Goal: Task Accomplishment & Management: Complete application form

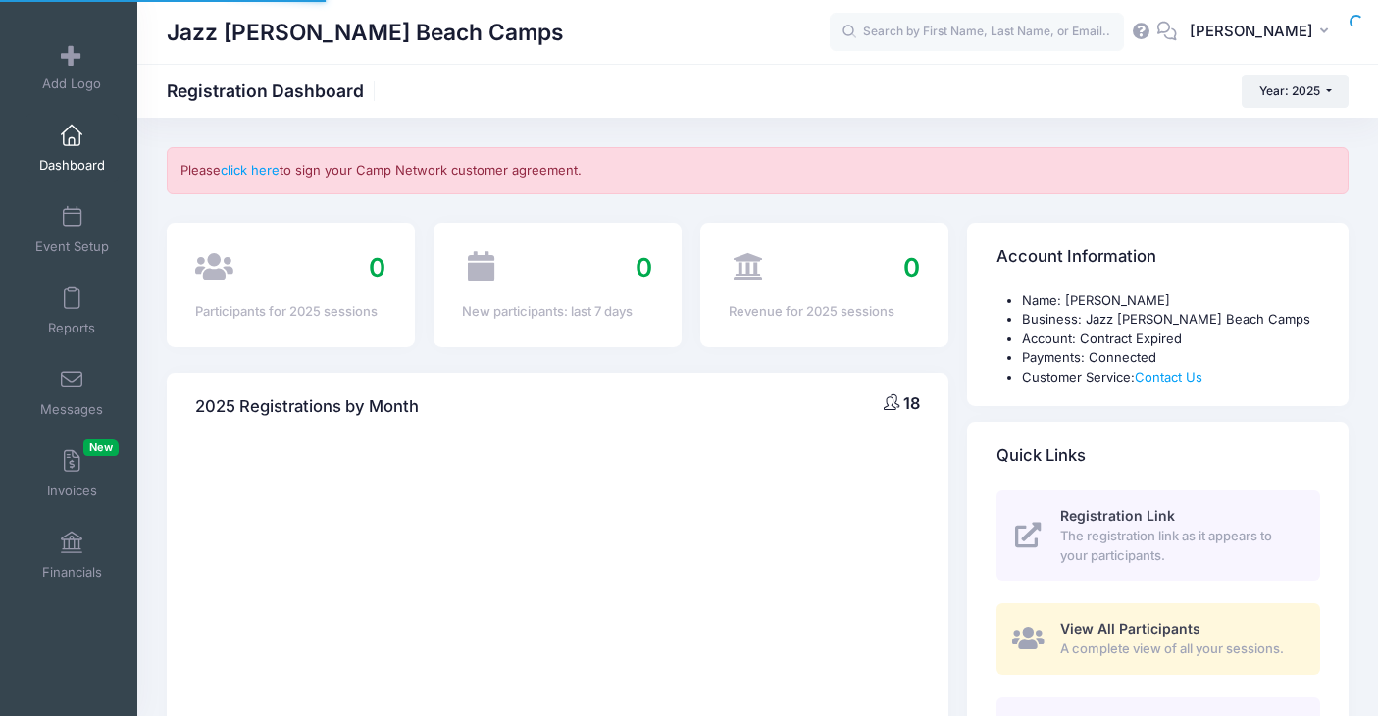
select select
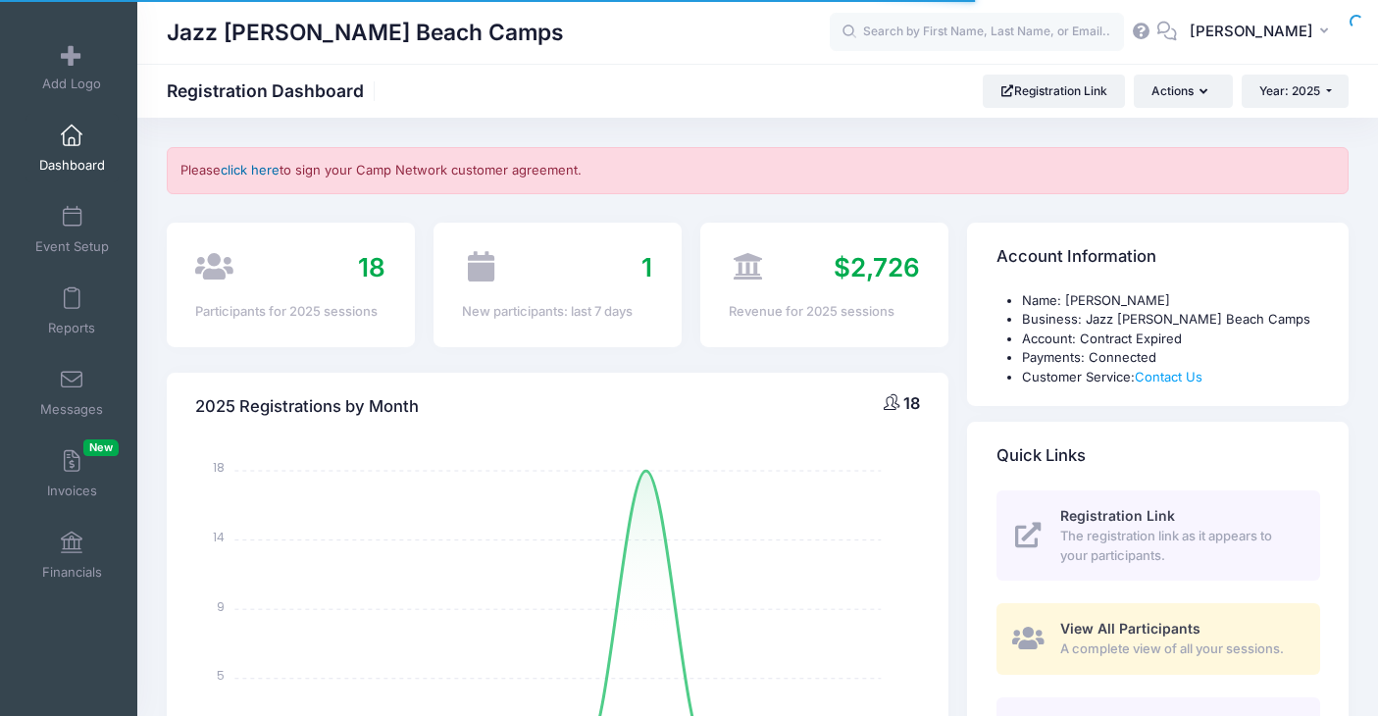
click at [264, 173] on link "click here" at bounding box center [250, 170] width 59 height 16
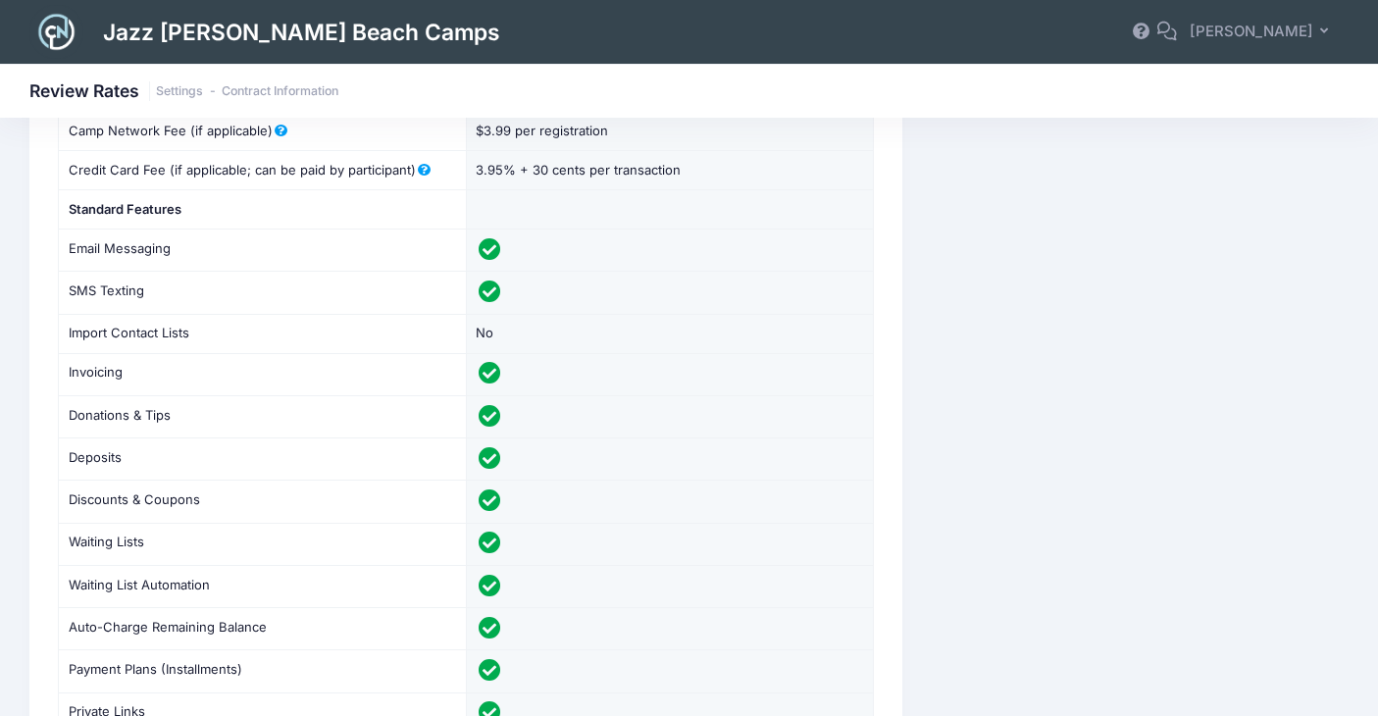
scroll to position [190, 0]
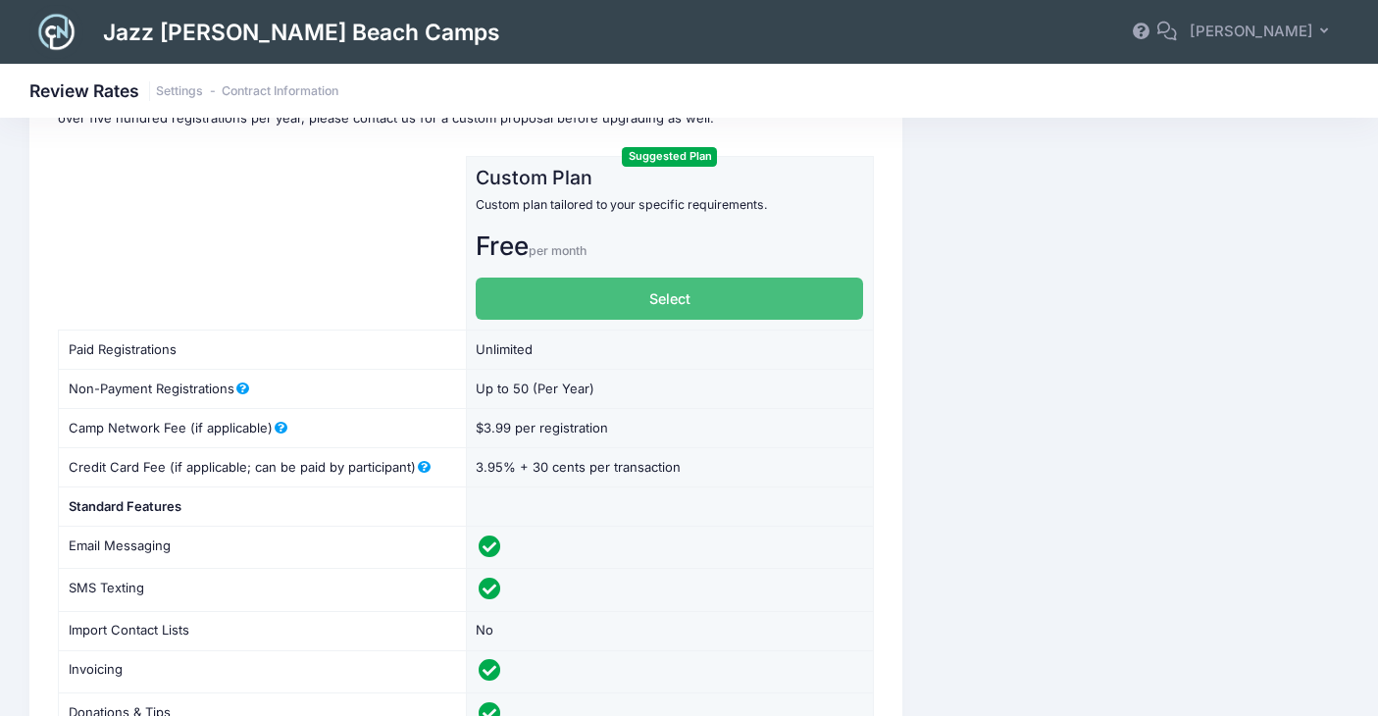
click at [558, 309] on label "Select" at bounding box center [669, 298] width 387 height 42
click at [488, 290] on input "Select" at bounding box center [482, 283] width 13 height 13
radio input "true"
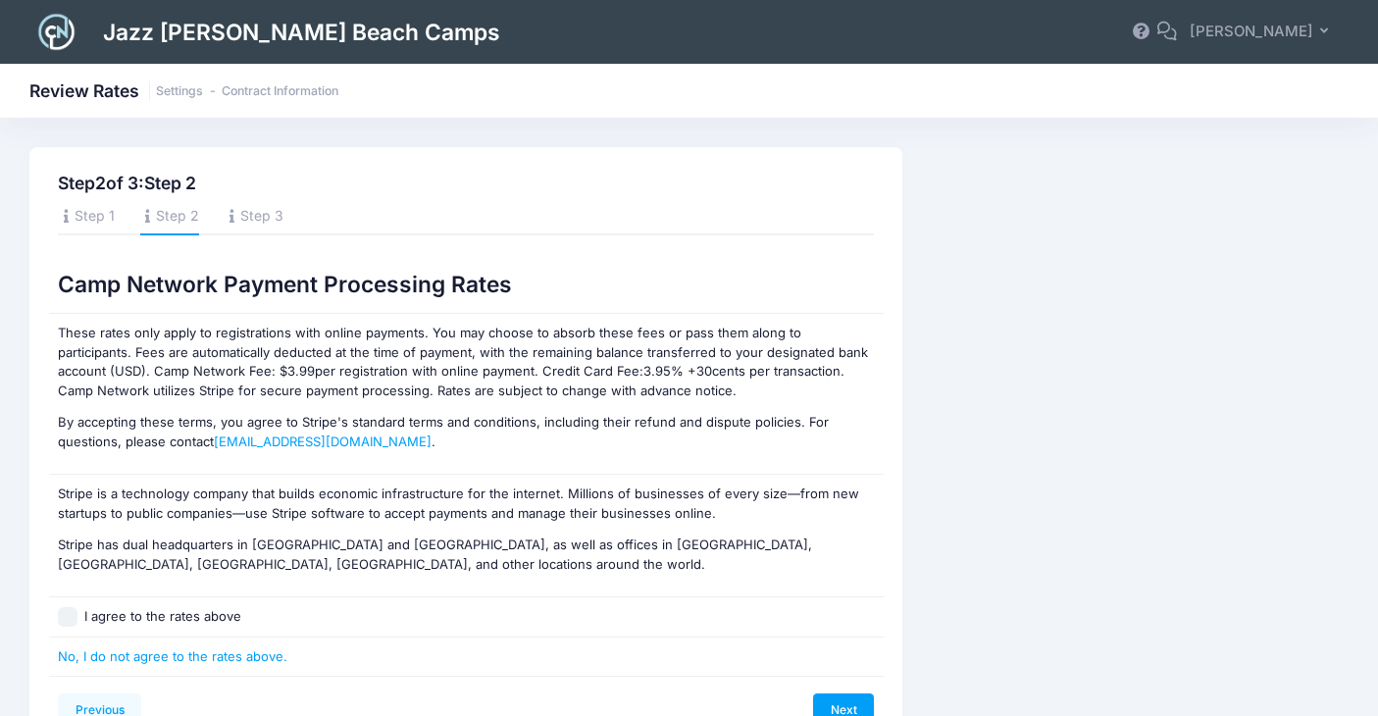
scroll to position [110, 0]
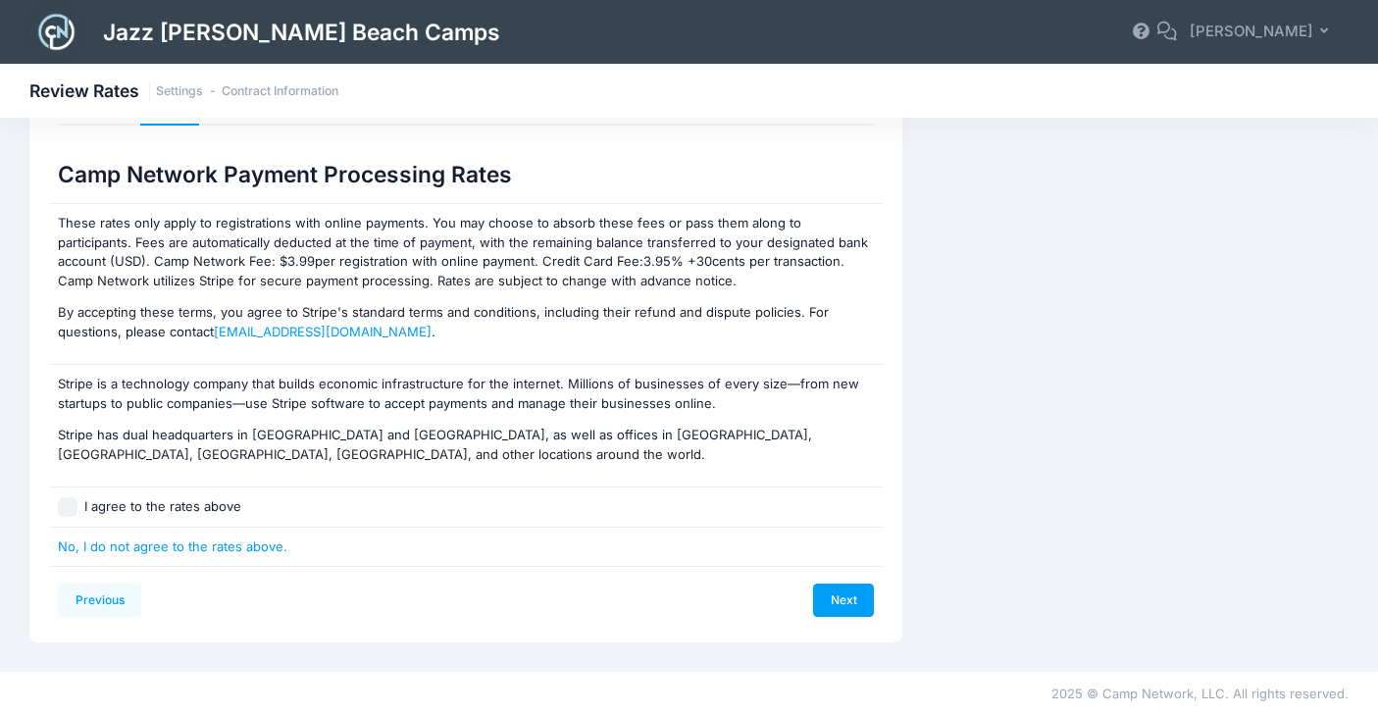
click at [69, 508] on input "I agree to the rates above" at bounding box center [68, 507] width 20 height 20
checkbox input "true"
click at [850, 593] on link "Next" at bounding box center [843, 599] width 61 height 33
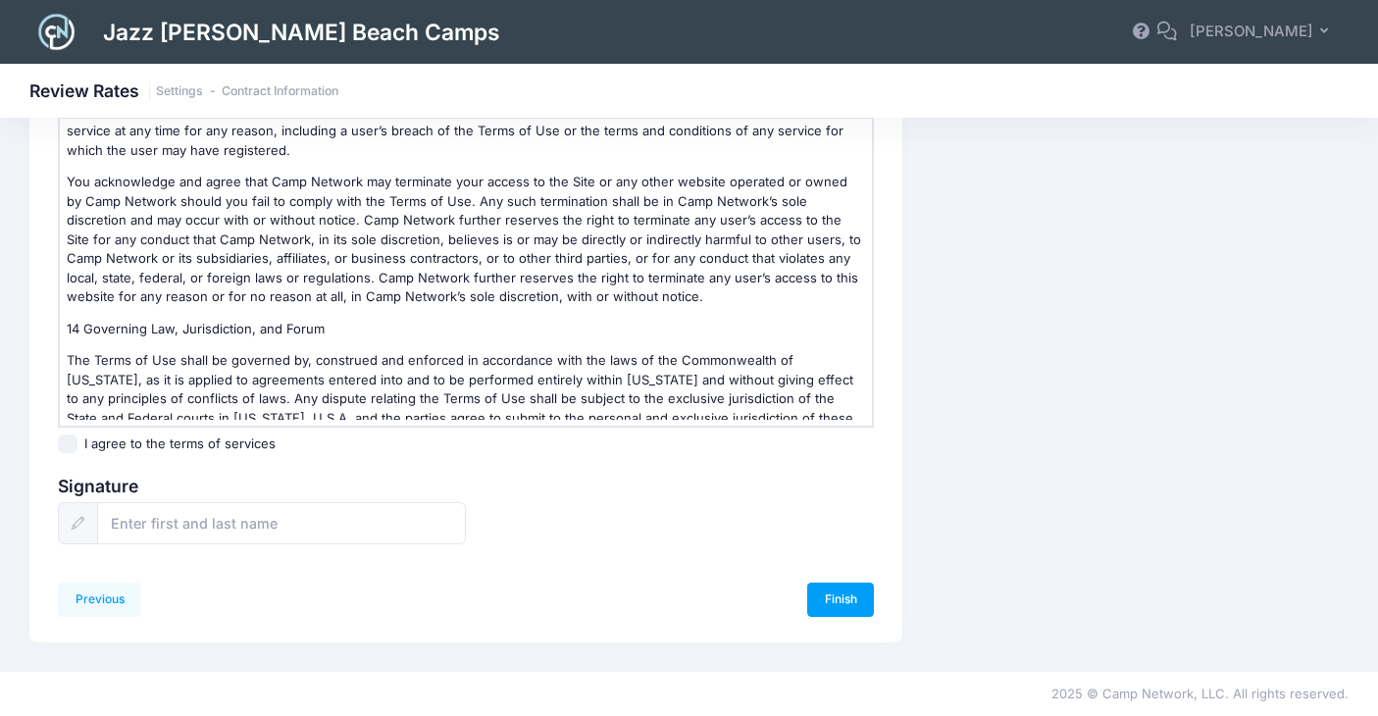
scroll to position [5512, 0]
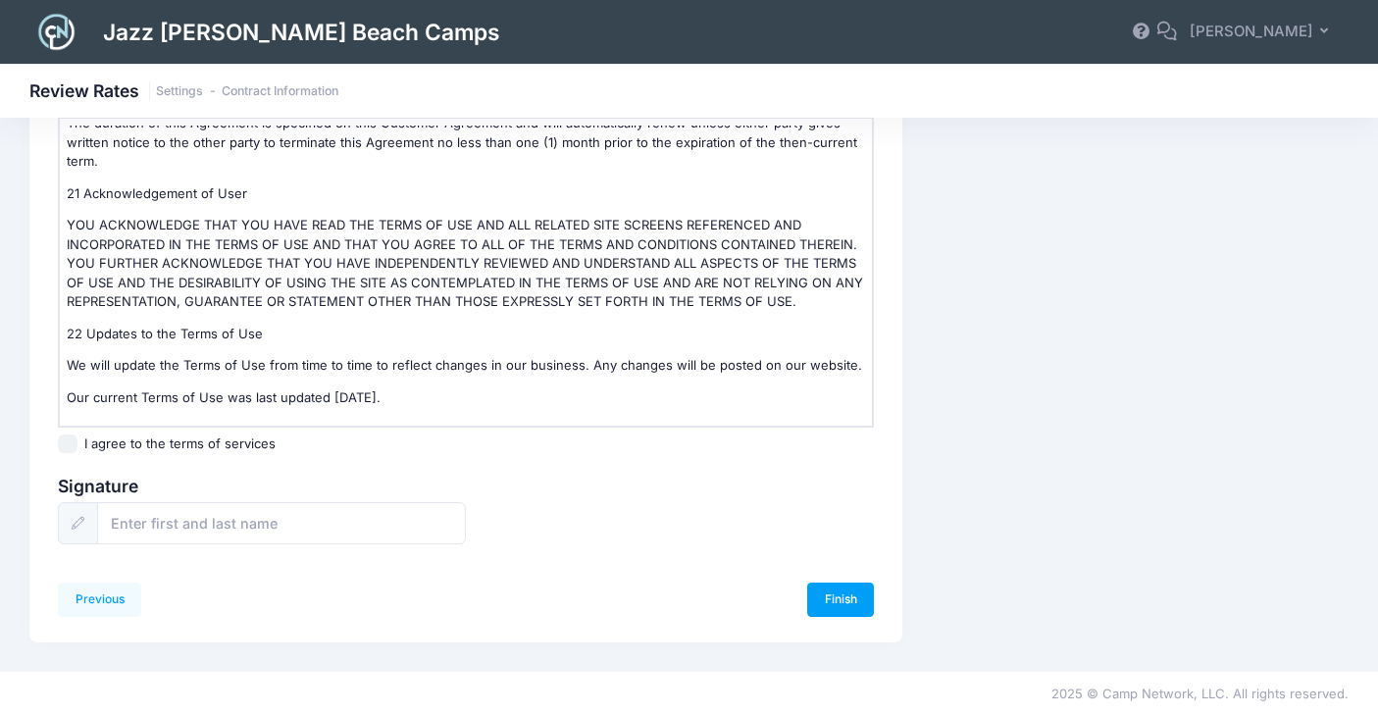
click at [62, 441] on input "I agree to the terms of services" at bounding box center [68, 444] width 20 height 20
checkbox input "true"
click at [151, 530] on input "text" at bounding box center [281, 523] width 369 height 42
type input "[PERSON_NAME]"
click at [828, 595] on link "Finish" at bounding box center [840, 598] width 67 height 33
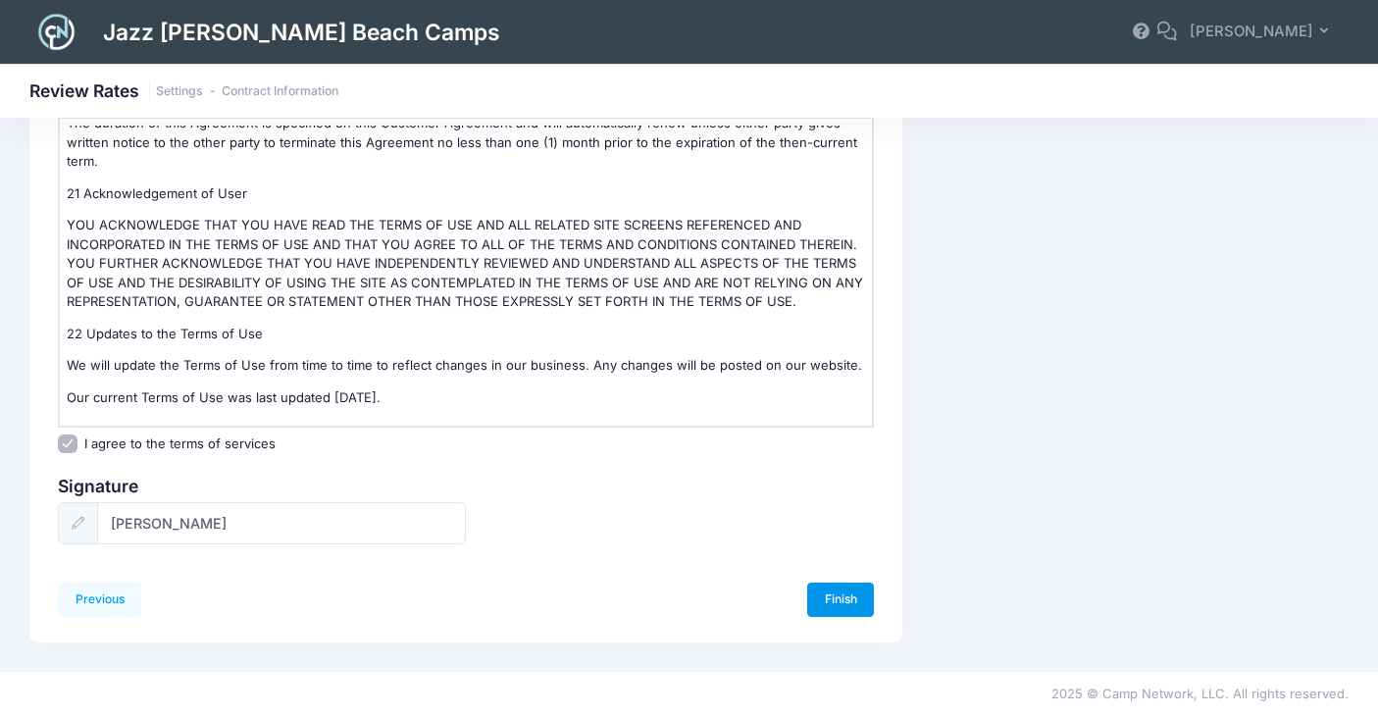
scroll to position [0, 0]
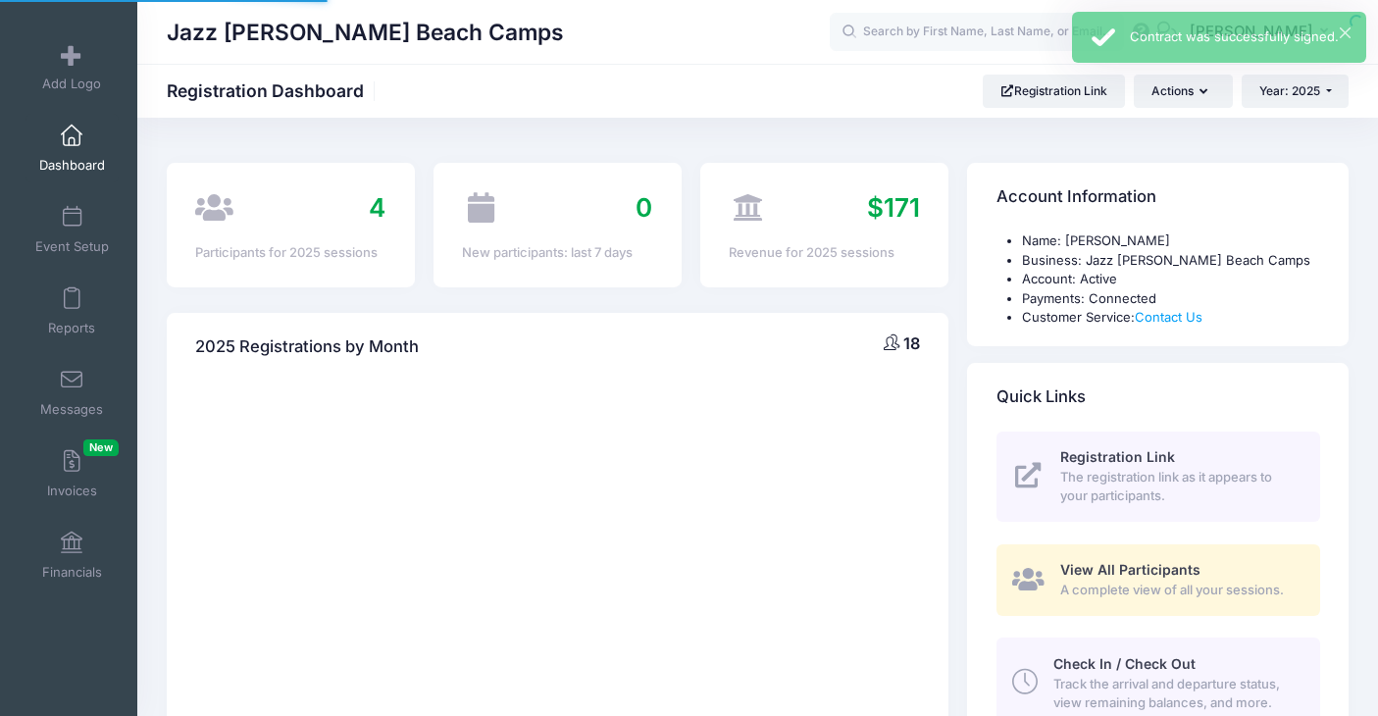
select select
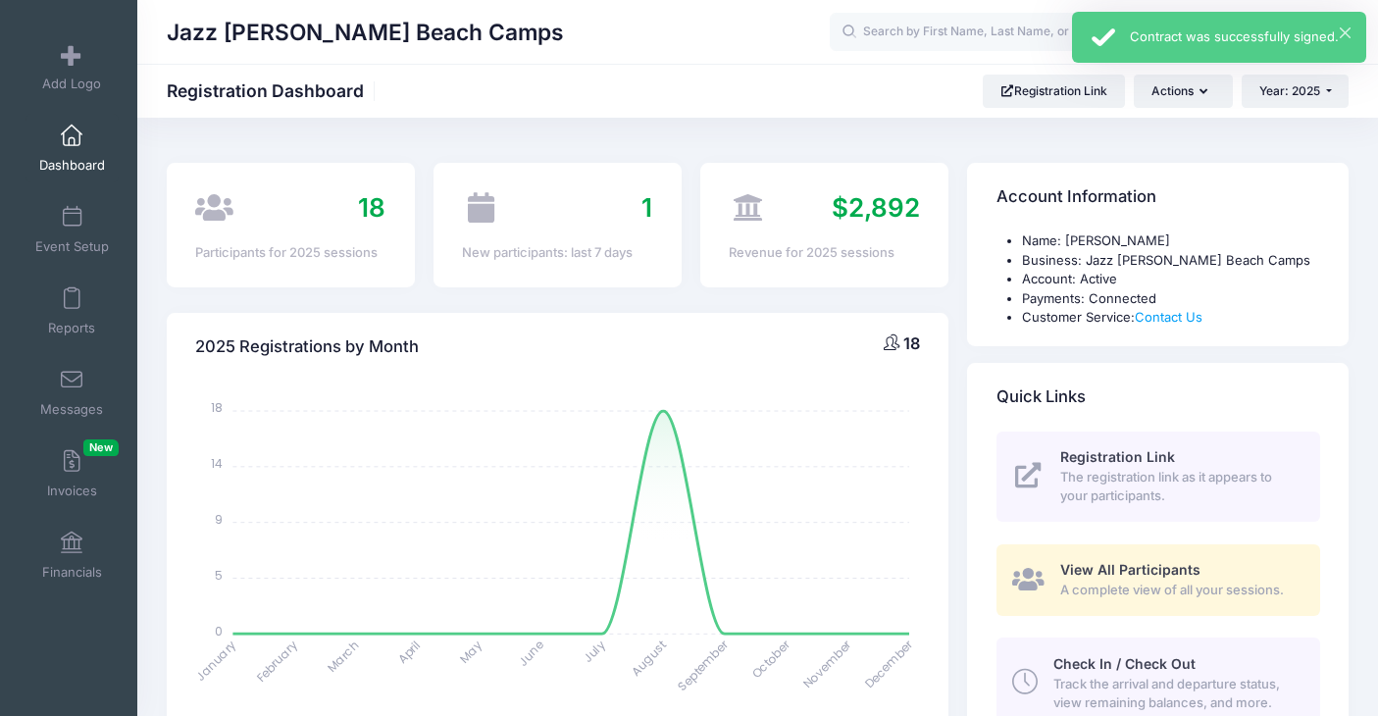
click at [1351, 25] on div "× Contract was successfully signed." at bounding box center [1219, 37] width 294 height 51
